Goal: Communication & Community: Share content

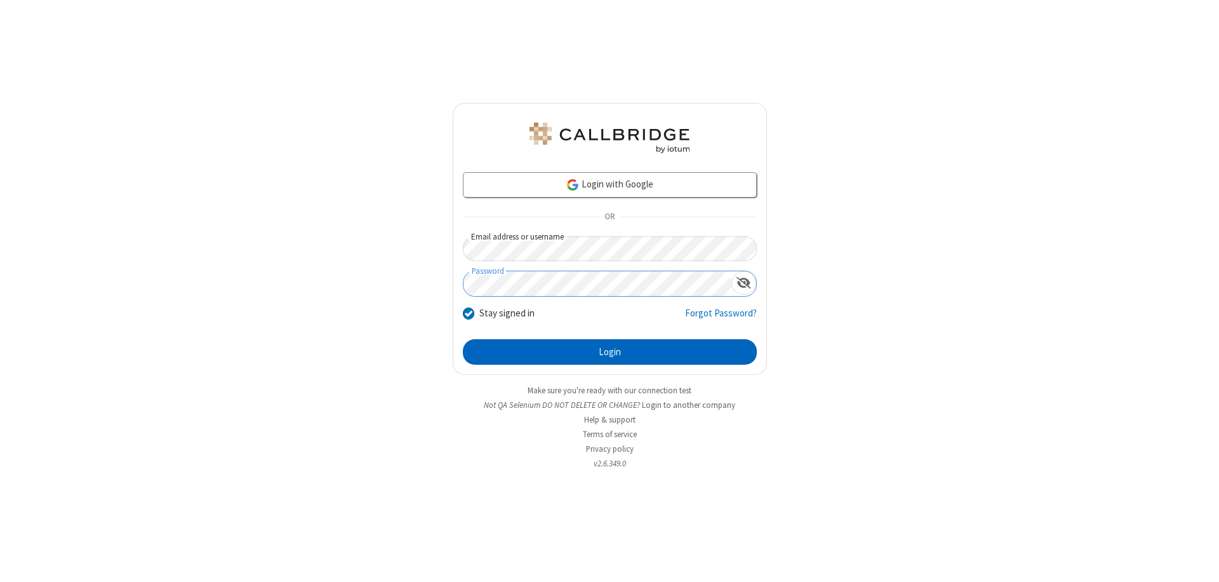
click at [609, 352] on button "Login" at bounding box center [610, 351] width 294 height 25
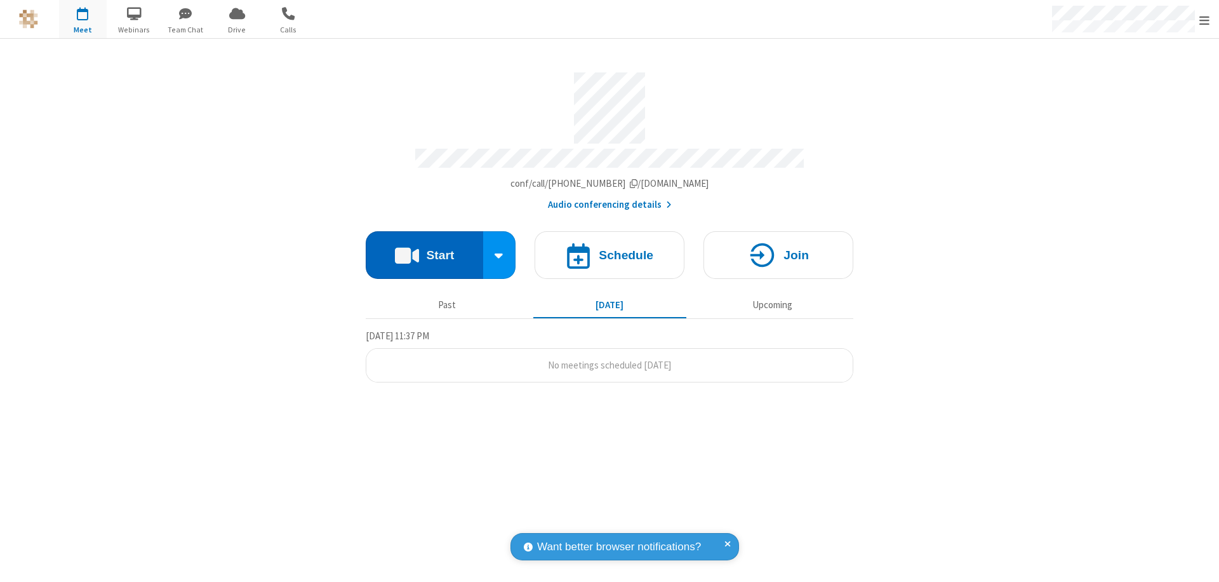
click at [424, 249] on button "Start" at bounding box center [424, 255] width 117 height 48
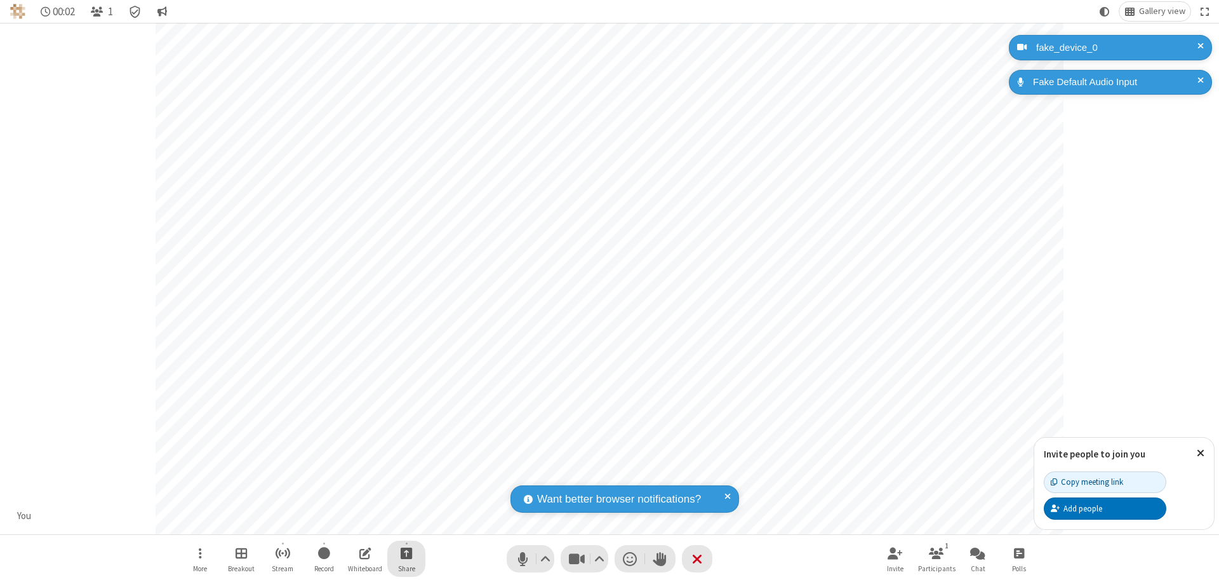
click at [406, 552] on span "Start sharing" at bounding box center [407, 553] width 12 height 16
click at [355, 500] on span "Present files & media" at bounding box center [355, 500] width 15 height 11
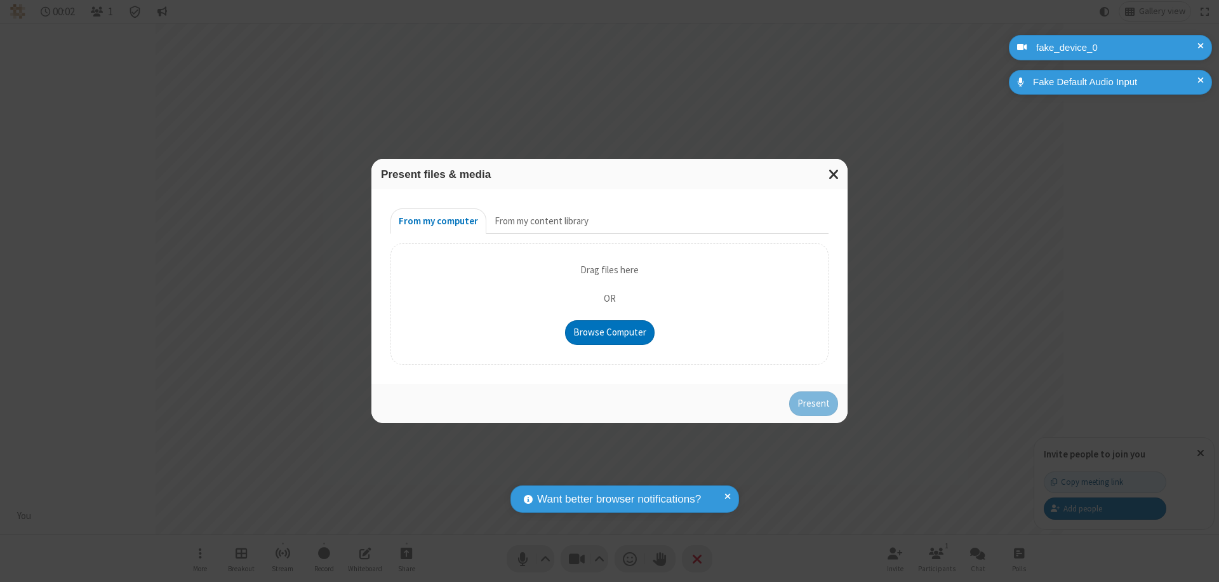
type input "C:\fakepath\doc_test.docx"
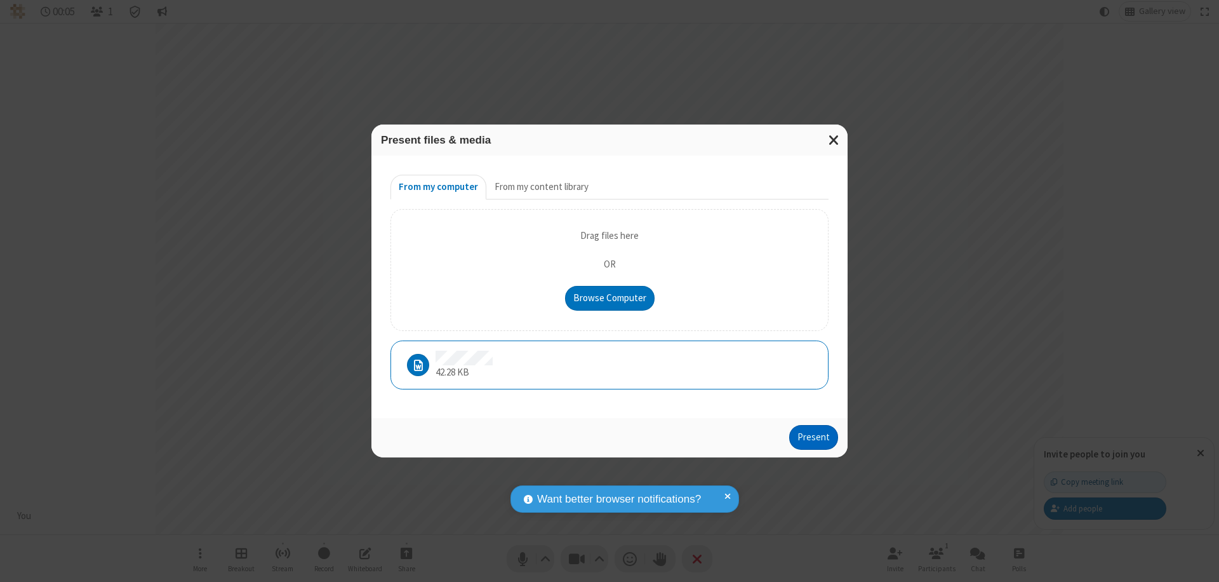
click at [815, 437] on button "Present" at bounding box center [813, 437] width 49 height 25
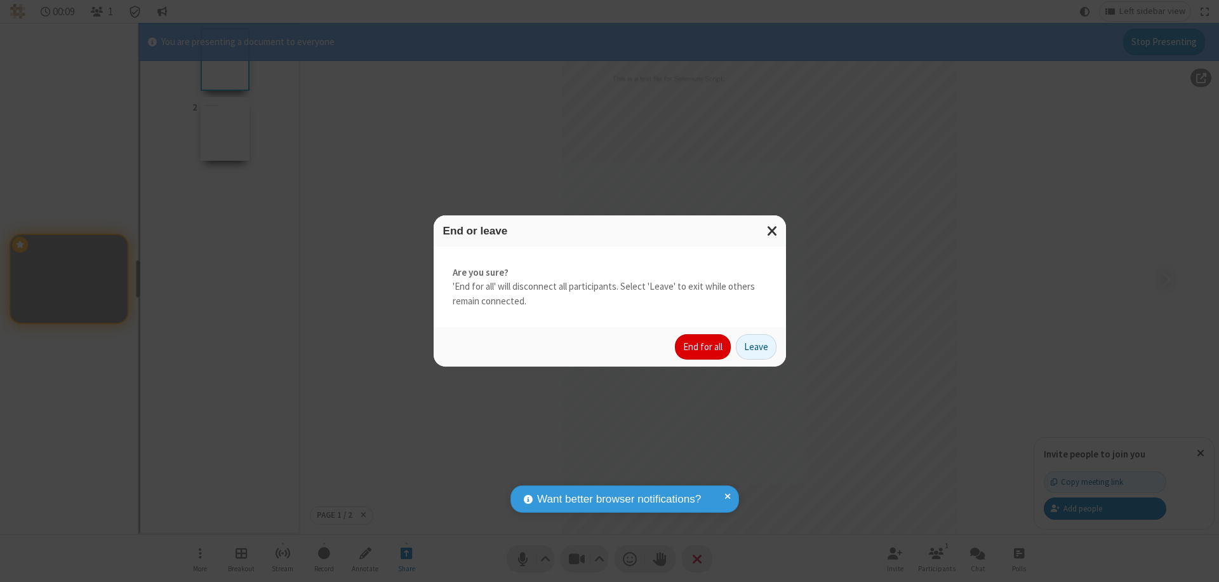
click at [703, 347] on button "End for all" at bounding box center [703, 346] width 56 height 25
